Goal: Check status: Check status

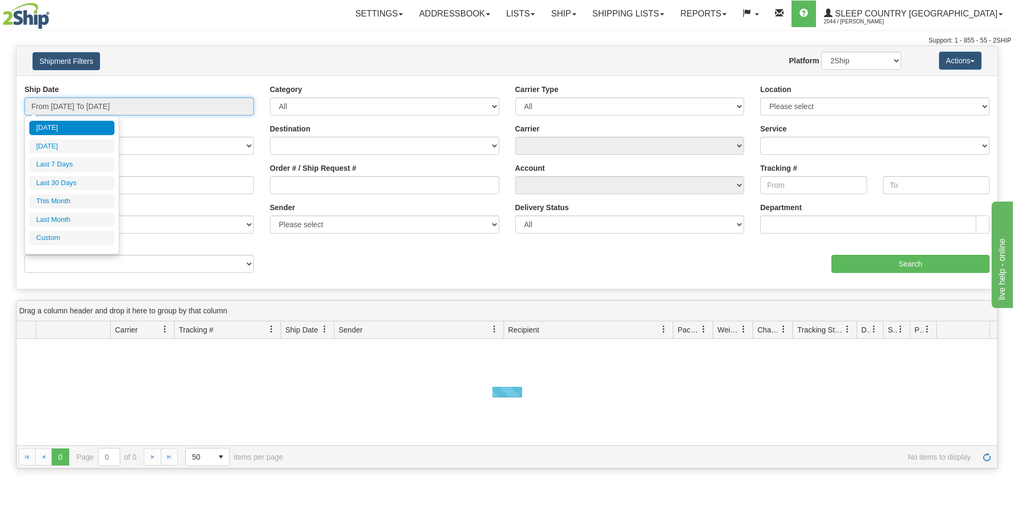
click at [163, 97] on input "From [DATE] To [DATE]" at bounding box center [138, 106] width 229 height 18
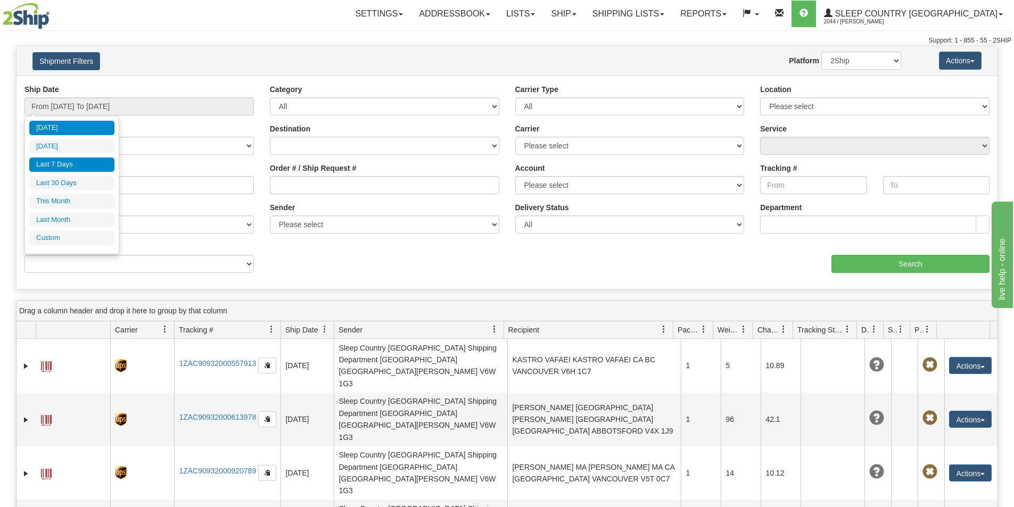
click at [52, 170] on li "Last 7 Days" at bounding box center [71, 165] width 85 height 14
type input "From [DATE] To [DATE]"
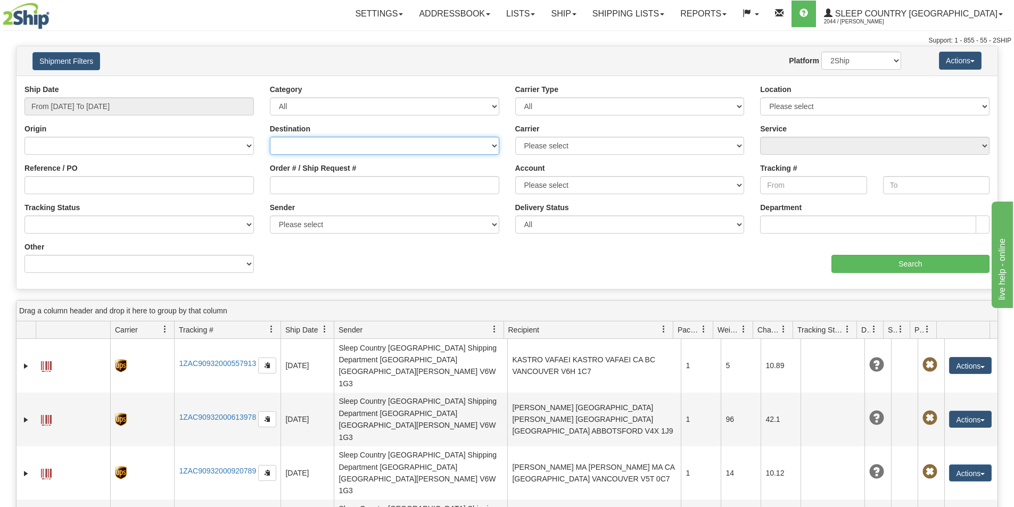
click at [279, 144] on select "[GEOGRAPHIC_DATA] [GEOGRAPHIC_DATA] [GEOGRAPHIC_DATA] [US_STATE] [GEOGRAPHIC_DA…" at bounding box center [384, 146] width 229 height 18
click at [561, 276] on div "Ship Date From [DATE] To [DATE] Category All Inbound Outbound Carrier Type All …" at bounding box center [507, 182] width 981 height 197
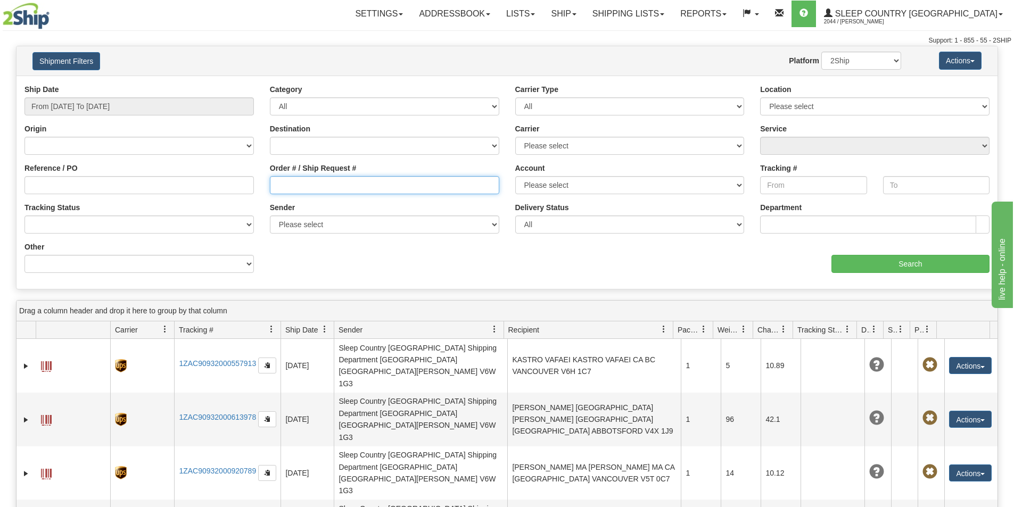
click at [272, 190] on input "Order # / Ship Request #" at bounding box center [384, 185] width 229 height 18
paste input "9002I124826"
type input "9002I124826"
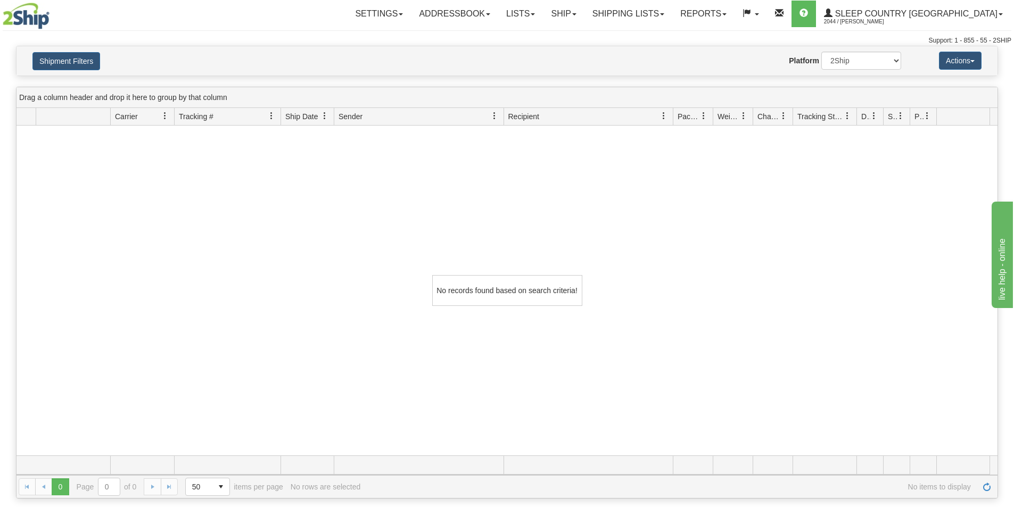
click at [957, 237] on div "No records found based on search criteria!" at bounding box center [507, 291] width 981 height 330
